Goal: Navigation & Orientation: Find specific page/section

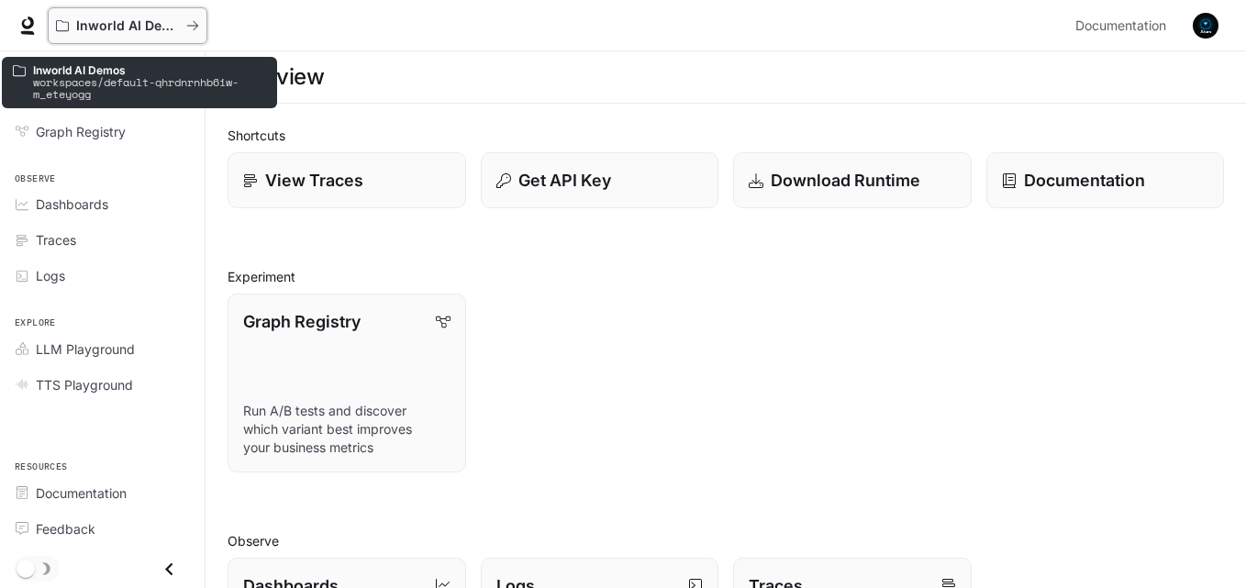
click at [197, 23] on icon "All workspaces" at bounding box center [192, 25] width 13 height 13
click at [57, 20] on icon "All workspaces" at bounding box center [62, 25] width 13 height 13
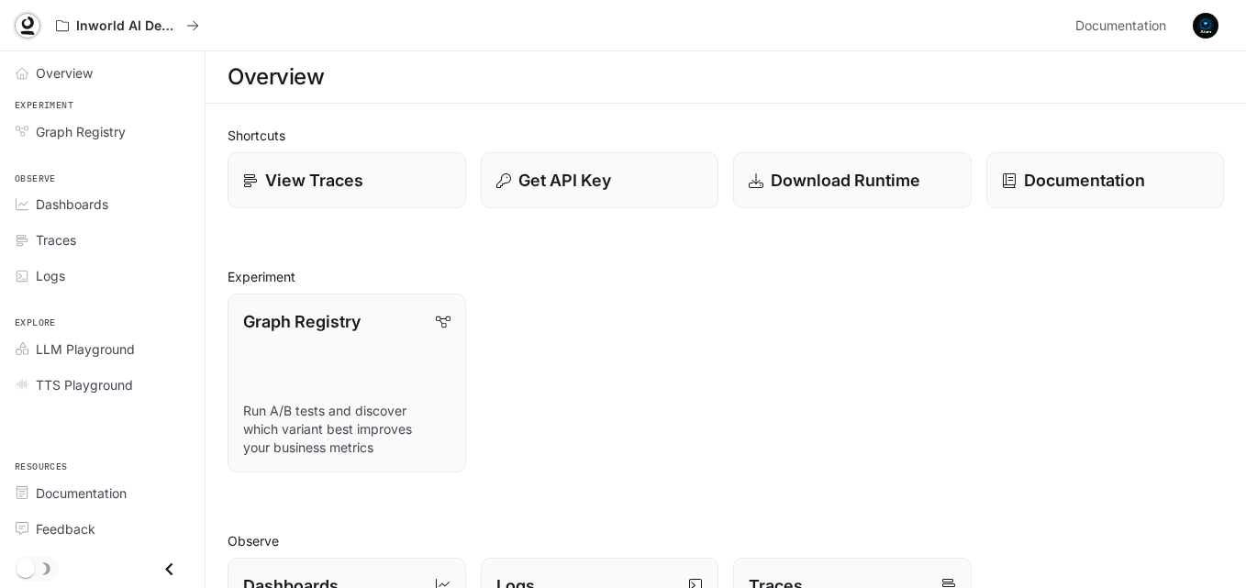
click at [29, 23] on icon at bounding box center [27, 26] width 18 height 18
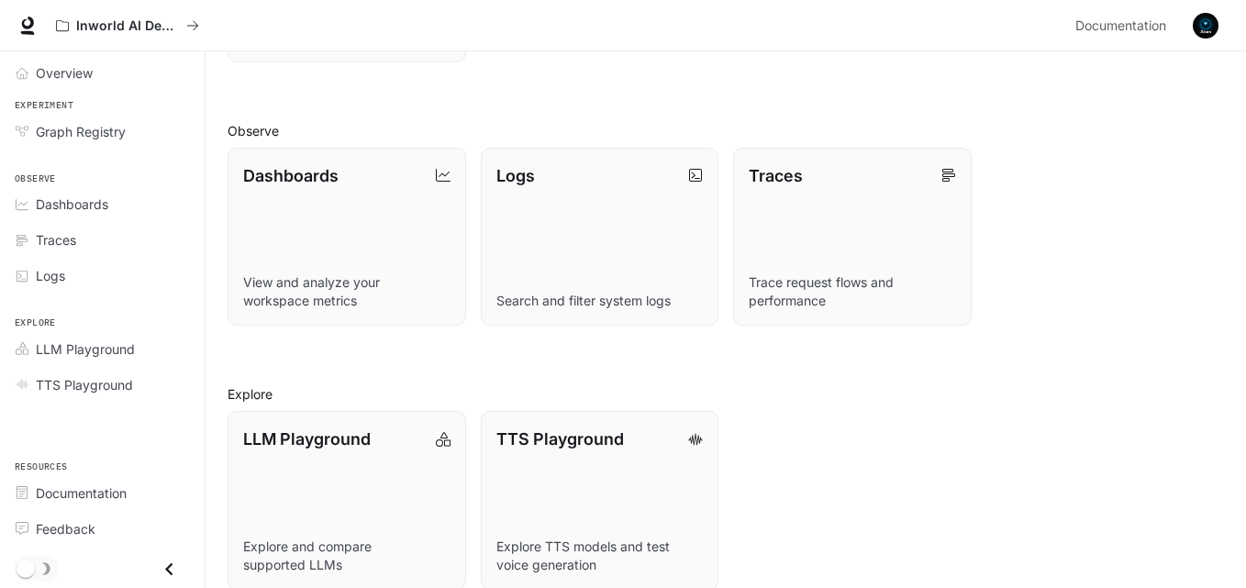
scroll to position [434, 0]
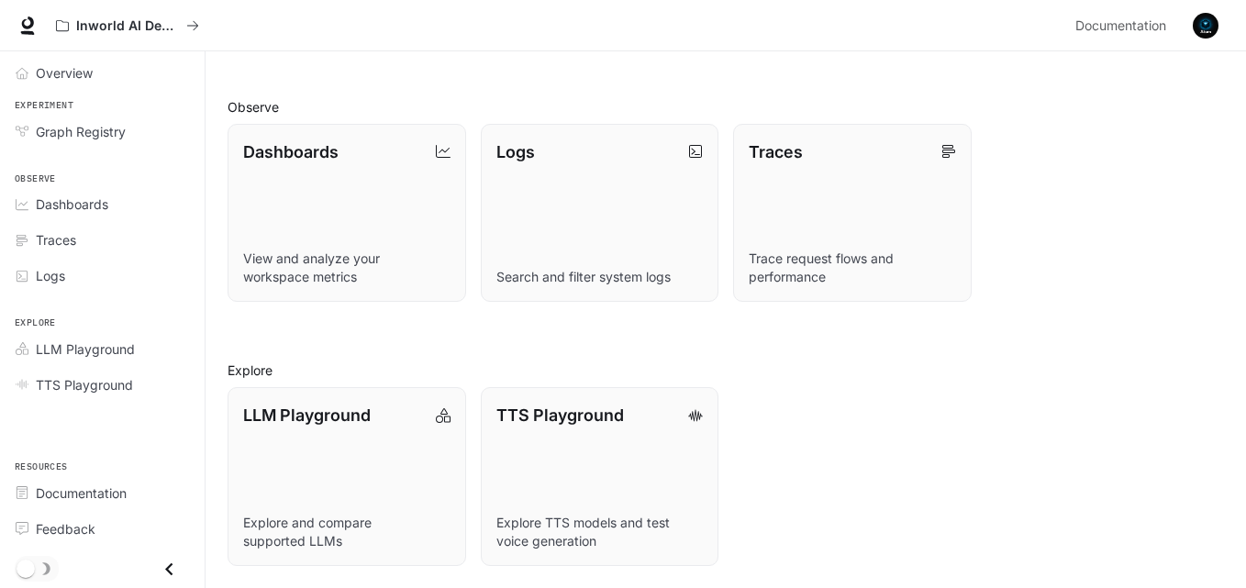
click at [169, 571] on icon "Close drawer" at bounding box center [168, 568] width 7 height 13
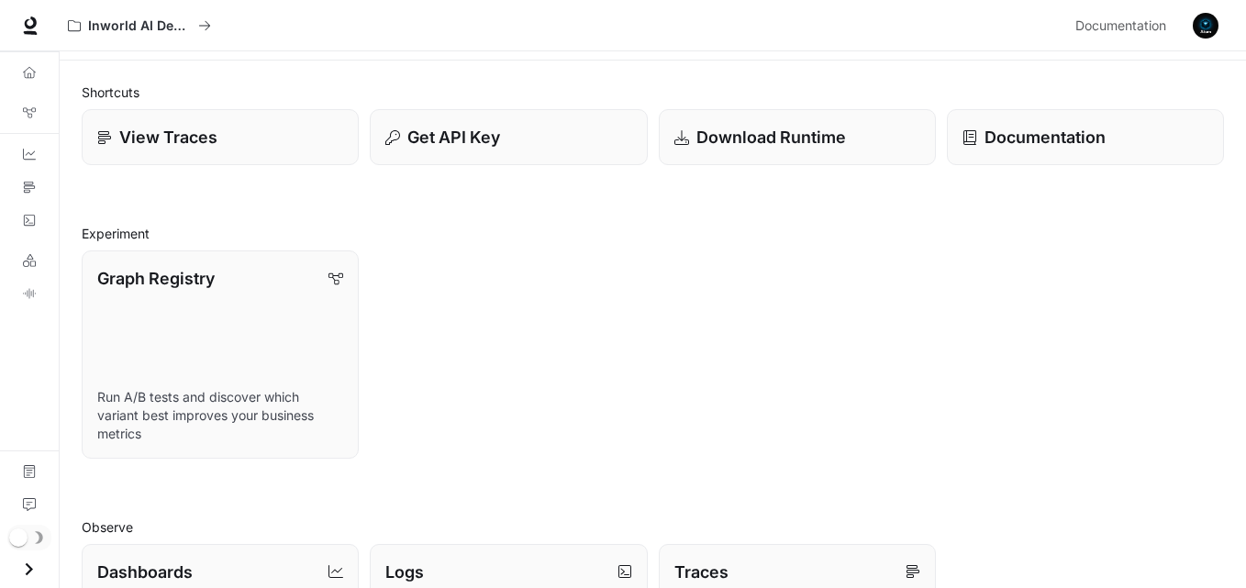
scroll to position [0, 0]
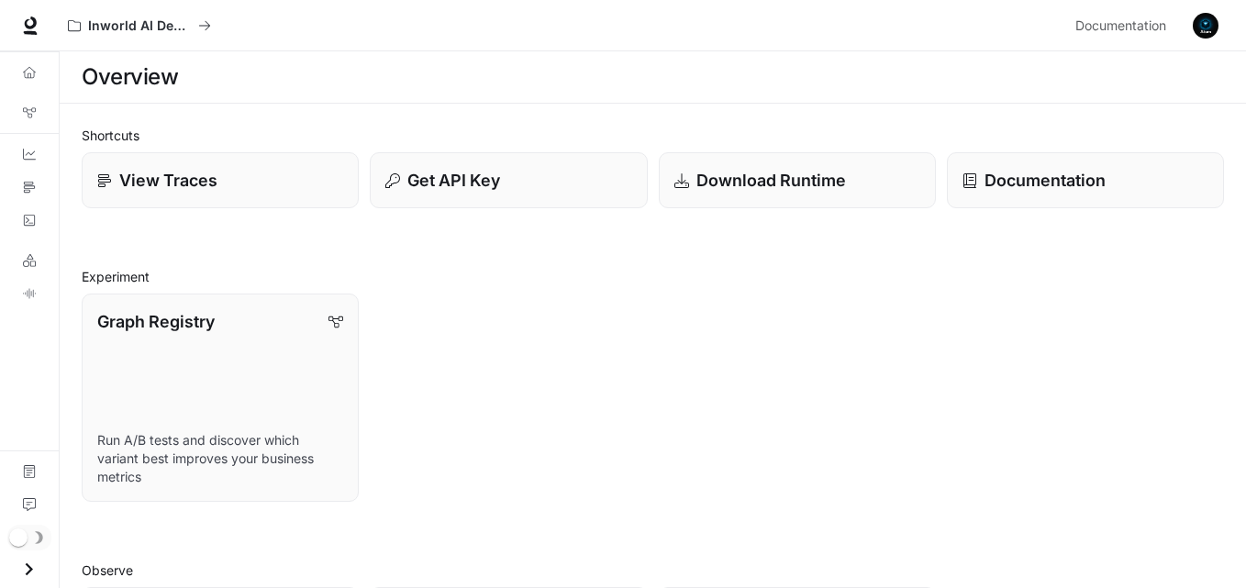
click at [1210, 25] on img "button" at bounding box center [1206, 26] width 26 height 26
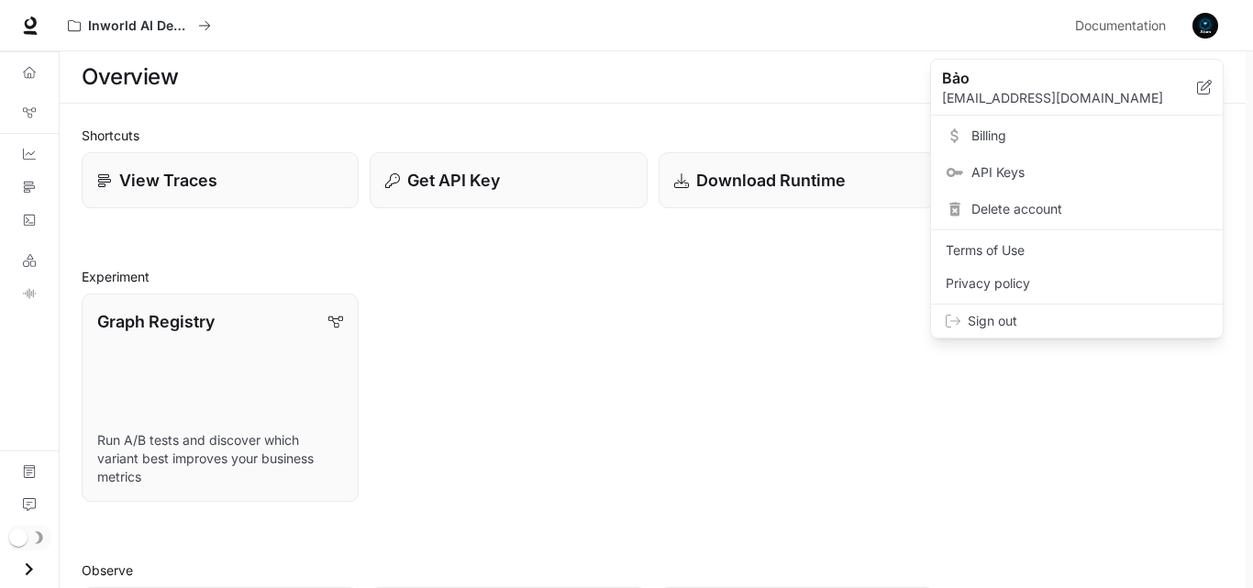
click at [883, 28] on div at bounding box center [626, 294] width 1253 height 588
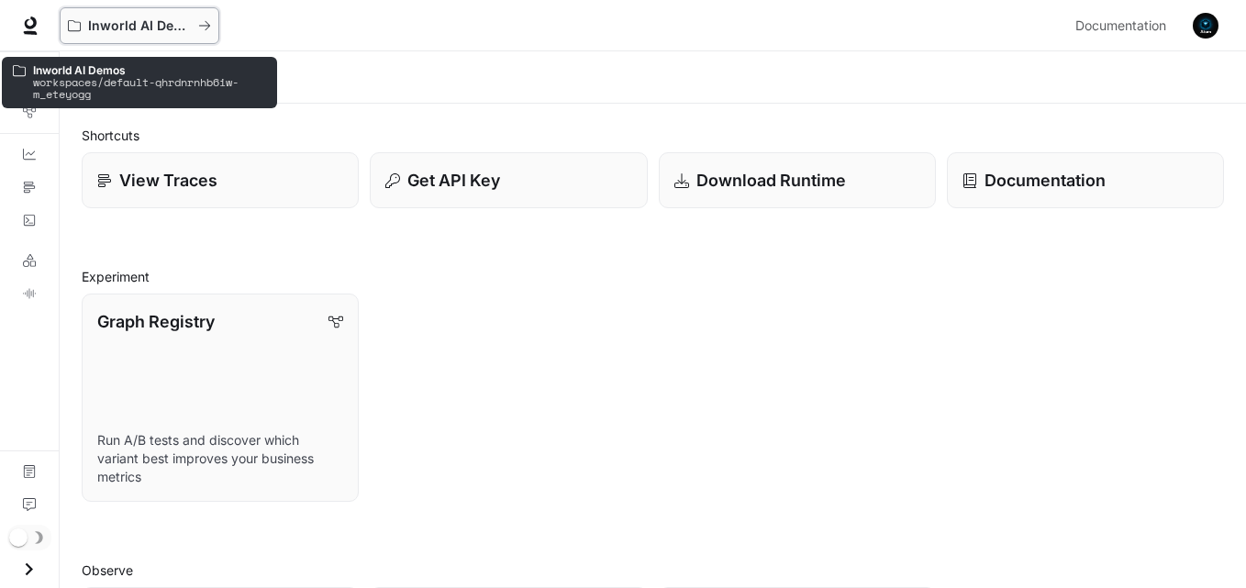
click at [209, 27] on icon "All workspaces" at bounding box center [204, 25] width 11 height 9
